Goal: Task Accomplishment & Management: Manage account settings

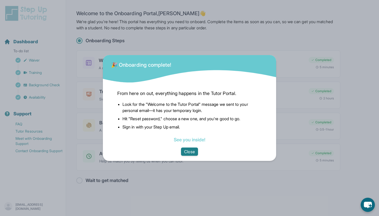
click at [186, 150] on button "Close" at bounding box center [189, 152] width 17 height 8
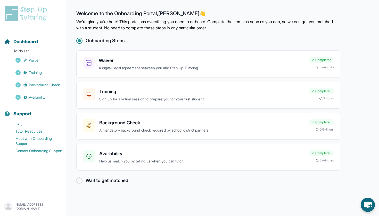
click at [108, 182] on h2 "Wait to get matched" at bounding box center [107, 180] width 43 height 7
click at [36, 131] on link "Tutor Resources" at bounding box center [35, 131] width 62 height 7
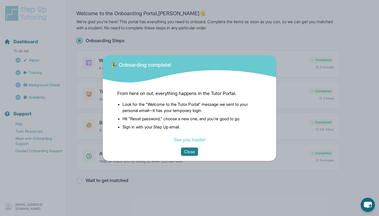
click at [185, 151] on button "Close" at bounding box center [189, 152] width 17 height 8
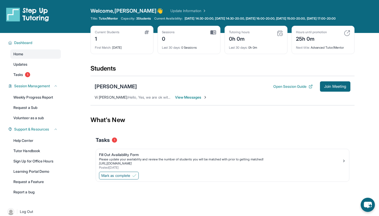
click at [184, 100] on span "View Messages" at bounding box center [191, 97] width 32 height 5
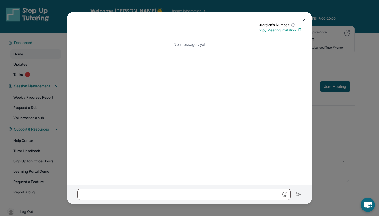
click at [303, 19] on img at bounding box center [304, 20] width 4 height 4
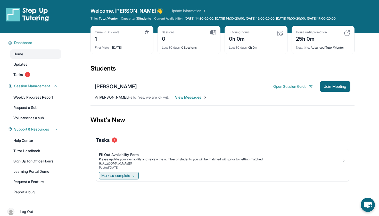
click at [128, 178] on span "Mark as complete" at bounding box center [115, 175] width 29 height 5
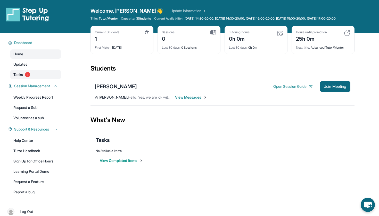
click at [32, 78] on link "Tasks 1" at bounding box center [35, 74] width 51 height 9
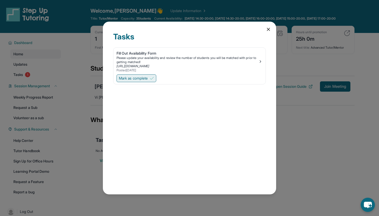
click at [140, 79] on span "Mark as complete" at bounding box center [133, 78] width 29 height 5
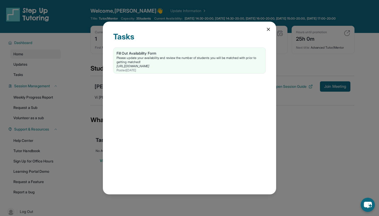
click at [268, 29] on icon at bounding box center [268, 29] width 5 height 5
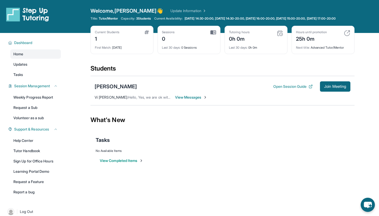
click at [123, 50] on div "First Match : 1 day ago" at bounding box center [122, 46] width 54 height 7
click at [95, 42] on div "1" at bounding box center [107, 38] width 24 height 8
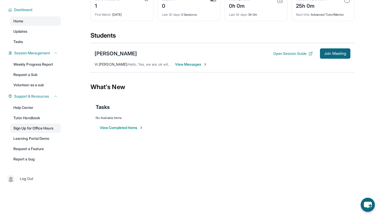
scroll to position [37, 0]
click at [30, 138] on link "Learning Portal Demo" at bounding box center [35, 138] width 51 height 9
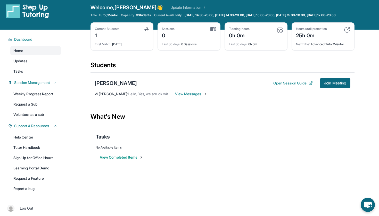
scroll to position [3, 0]
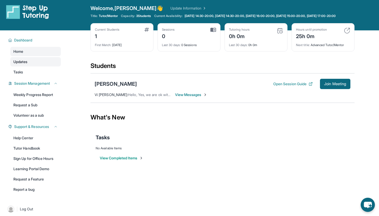
click at [39, 64] on link "Updates" at bounding box center [35, 61] width 51 height 9
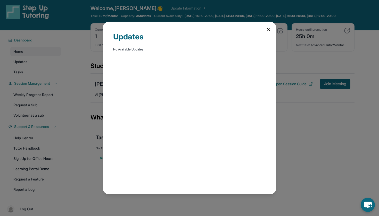
click at [270, 30] on icon at bounding box center [268, 29] width 5 height 5
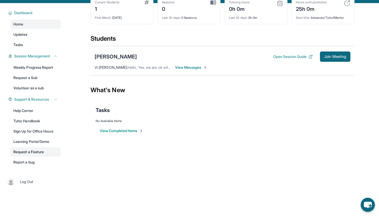
scroll to position [31, 0]
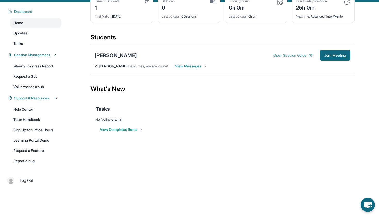
click at [287, 58] on button "Open Session Guide" at bounding box center [292, 55] width 39 height 5
click at [307, 3] on div "Hours until promotion" at bounding box center [311, 1] width 31 height 4
click at [311, 18] on div "Next title : Advanced Tutor/Mentor" at bounding box center [323, 14] width 54 height 7
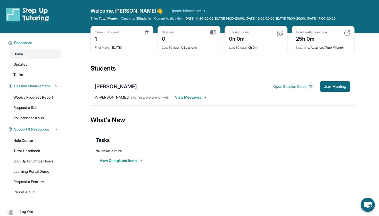
scroll to position [0, 0]
click at [32, 69] on link "Updates" at bounding box center [35, 64] width 51 height 9
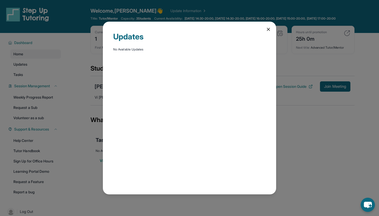
click at [266, 31] on icon at bounding box center [268, 29] width 5 height 5
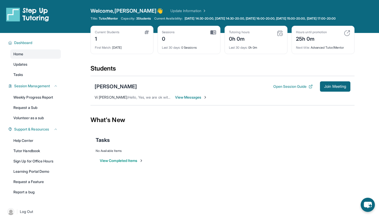
click at [191, 100] on span "View Messages" at bounding box center [191, 97] width 32 height 5
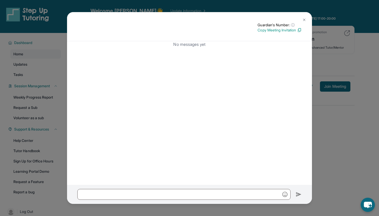
click at [305, 19] on img at bounding box center [304, 20] width 4 height 4
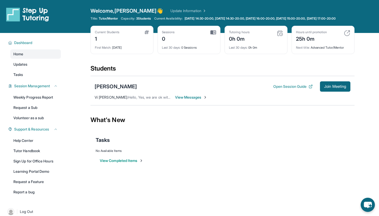
click at [128, 99] on span "Hello, Yes, we are ok with this time and date. So shall we start the session on…" at bounding box center [198, 97] width 140 height 4
